Goal: Transaction & Acquisition: Purchase product/service

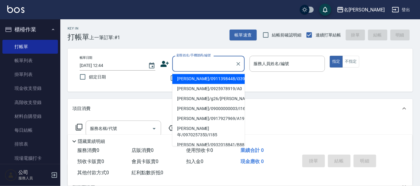
click at [211, 61] on input "顧客姓名/手機號碼/編號" at bounding box center [204, 64] width 58 height 11
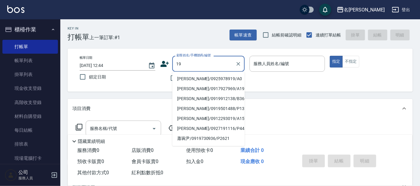
click at [176, 62] on input "19" at bounding box center [204, 64] width 58 height 11
click at [187, 79] on li "[PERSON_NAME]/0987082993/I19" at bounding box center [208, 79] width 72 height 10
type input "[PERSON_NAME]/0987082993/I19"
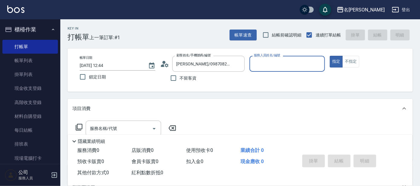
type input "Ada-9"
click at [78, 125] on icon at bounding box center [78, 127] width 7 height 7
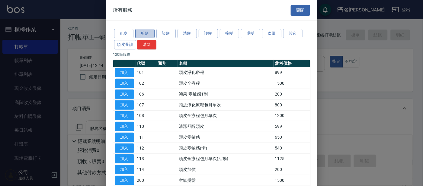
click at [147, 32] on button "剪髮" at bounding box center [144, 33] width 19 height 9
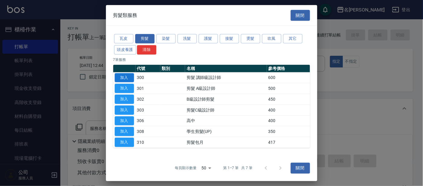
drag, startPoint x: 125, startPoint y: 78, endPoint x: 157, endPoint y: 94, distance: 35.8
click at [125, 78] on button "加入" at bounding box center [124, 77] width 19 height 9
type input "剪髮 講師級設計師(300)"
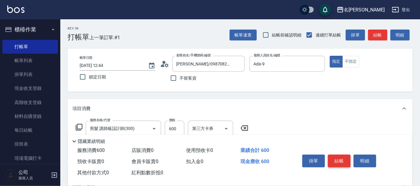
click at [339, 157] on button "結帳" at bounding box center [339, 161] width 23 height 13
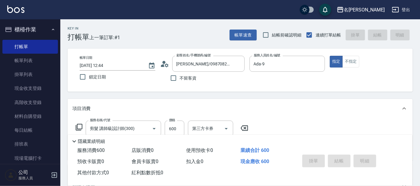
type input "[DATE] 13:19"
